Goal: Task Accomplishment & Management: Use online tool/utility

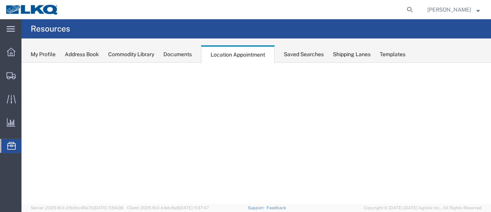
select select "28716"
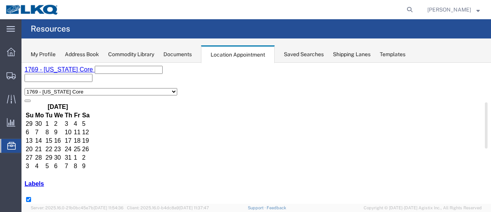
scroll to position [115, 0]
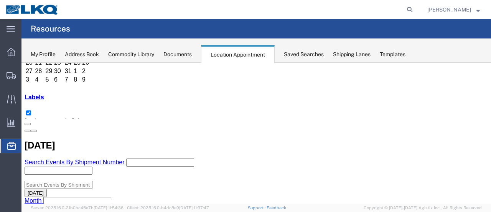
scroll to position [38, 0]
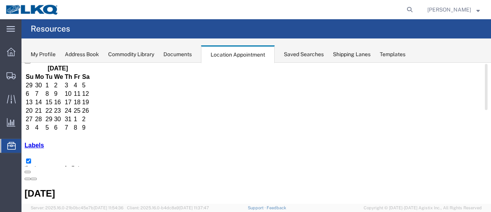
drag, startPoint x: 355, startPoint y: 150, endPoint x: 349, endPoint y: 151, distance: 5.4
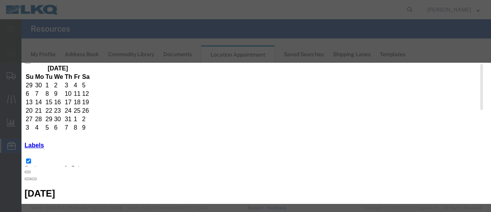
type input "d"
type input "[DATE]"
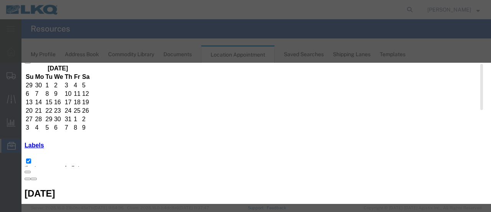
type input "DHE = 1"
type input "8:00 AM"
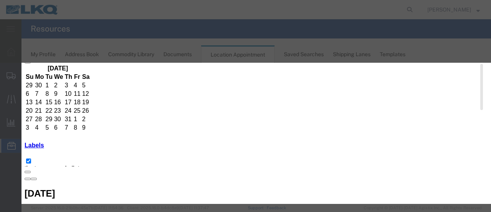
drag, startPoint x: 382, startPoint y: 158, endPoint x: 346, endPoint y: 154, distance: 35.9
drag, startPoint x: 346, startPoint y: 154, endPoint x: 279, endPoint y: 108, distance: 80.9
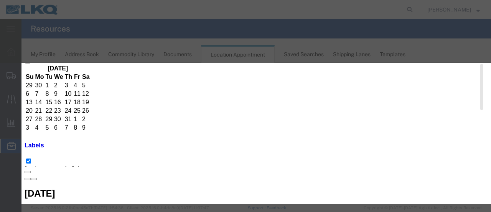
scroll to position [115, 0]
type input "L"
select select "25"
